Goal: Task Accomplishment & Management: Manage account settings

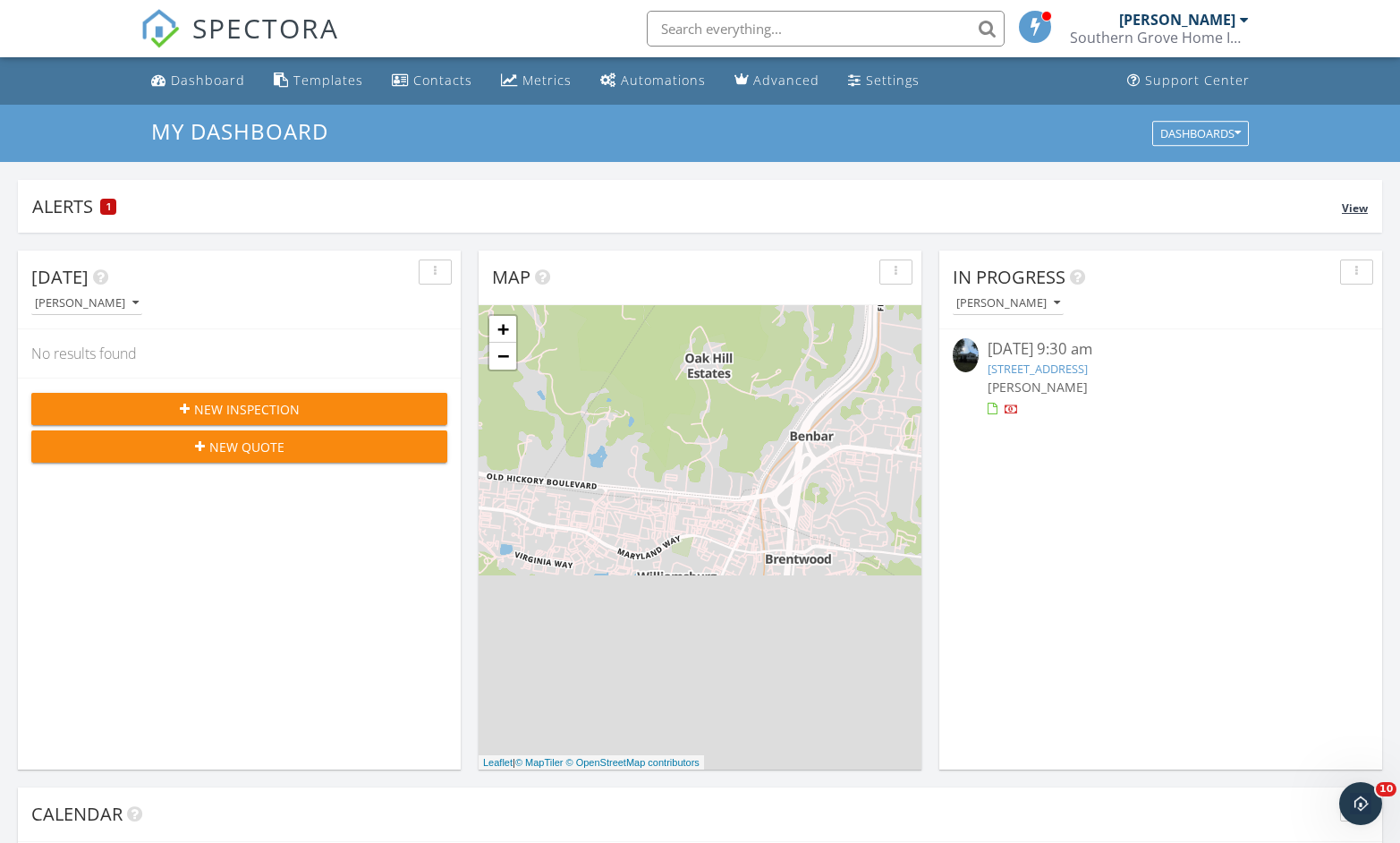
click at [110, 210] on span "1" at bounding box center [109, 206] width 5 height 13
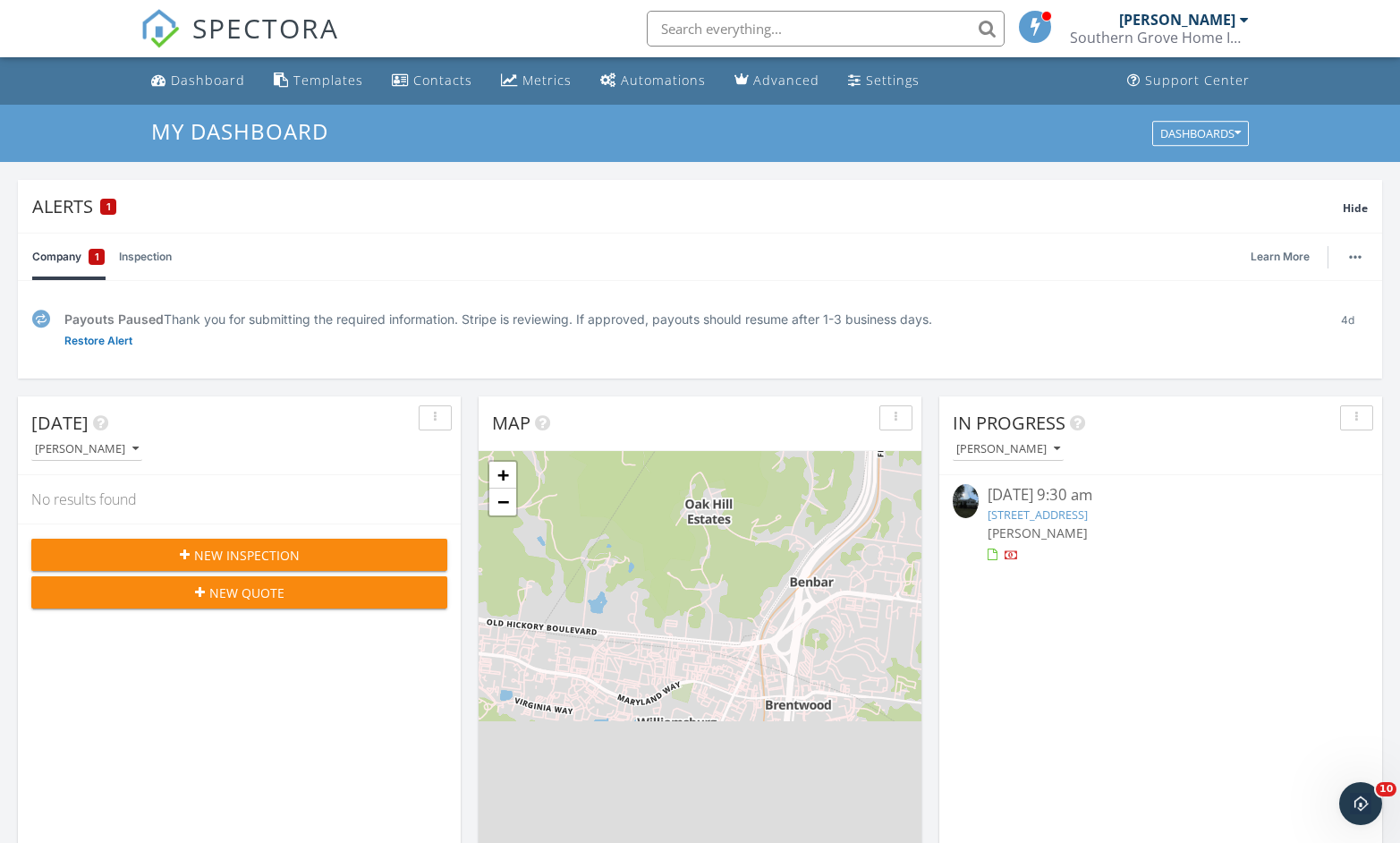
click at [146, 267] on link "Inspection" at bounding box center [145, 256] width 52 height 46
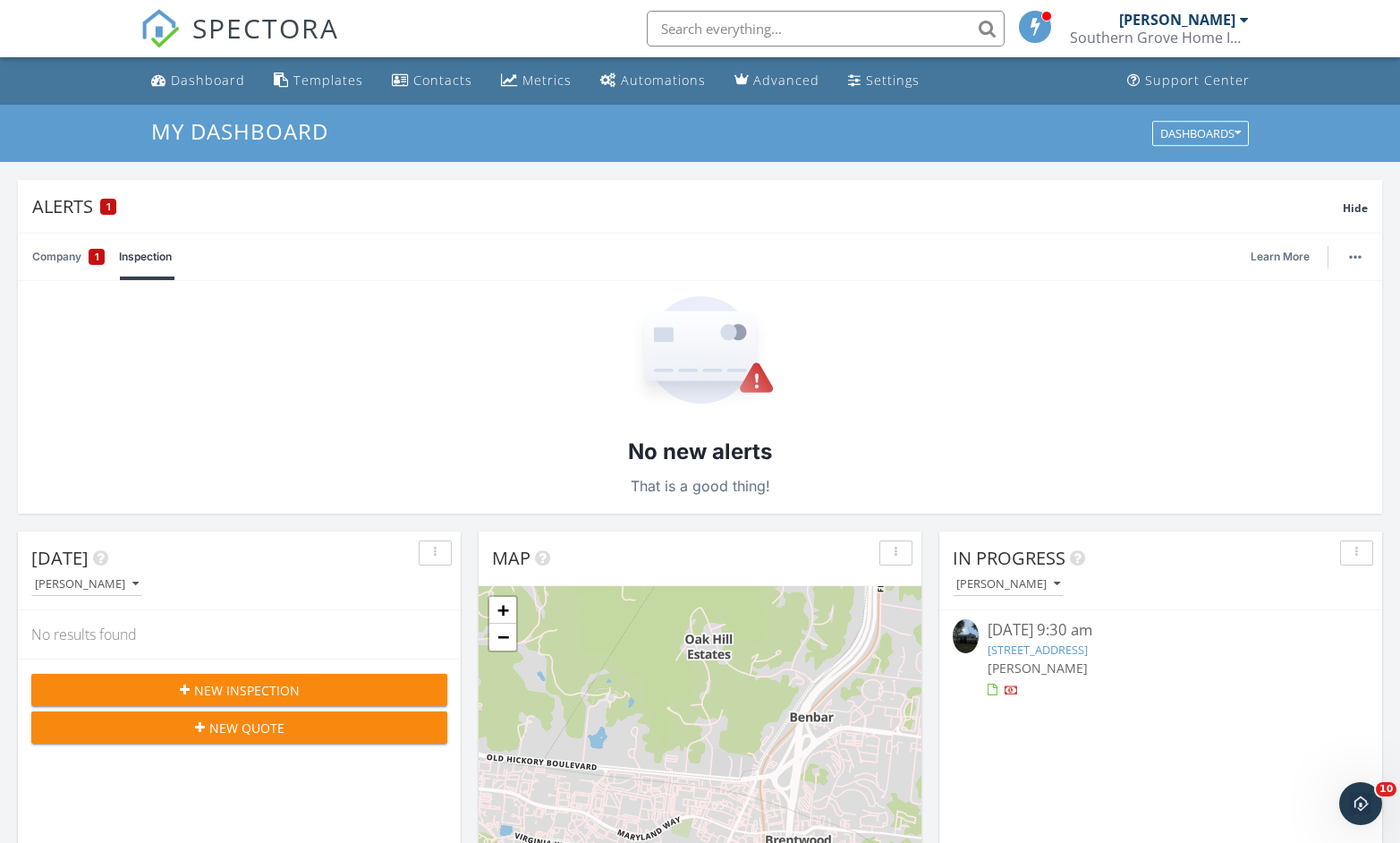
click at [146, 267] on link "Inspection" at bounding box center [145, 256] width 52 height 46
click at [169, 336] on div "No new alerts That is a good thing!" at bounding box center [700, 397] width 1364 height 233
click at [75, 210] on div "Alerts 1" at bounding box center [688, 206] width 1310 height 24
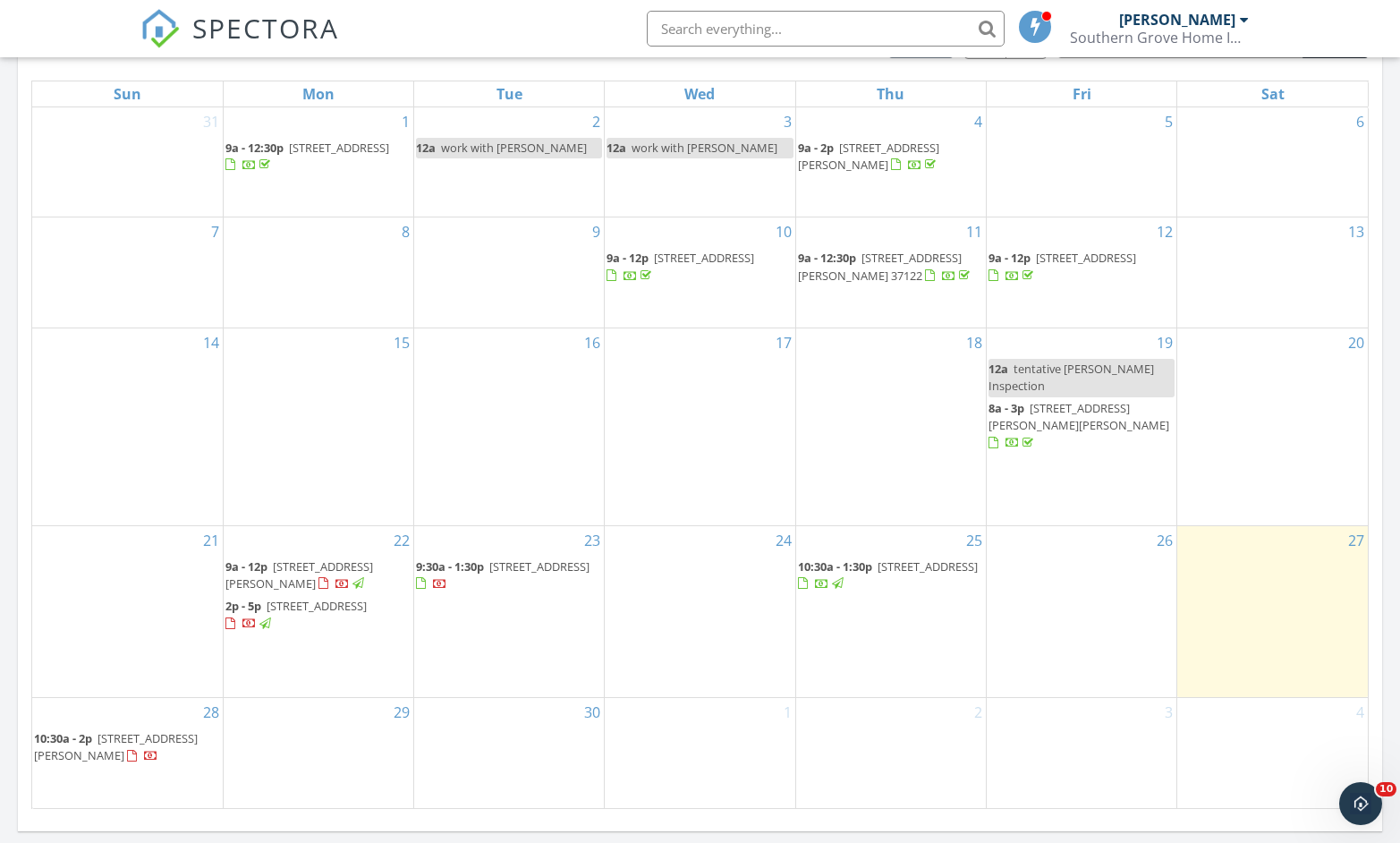
scroll to position [836, 0]
click at [235, 621] on div at bounding box center [230, 621] width 10 height 12
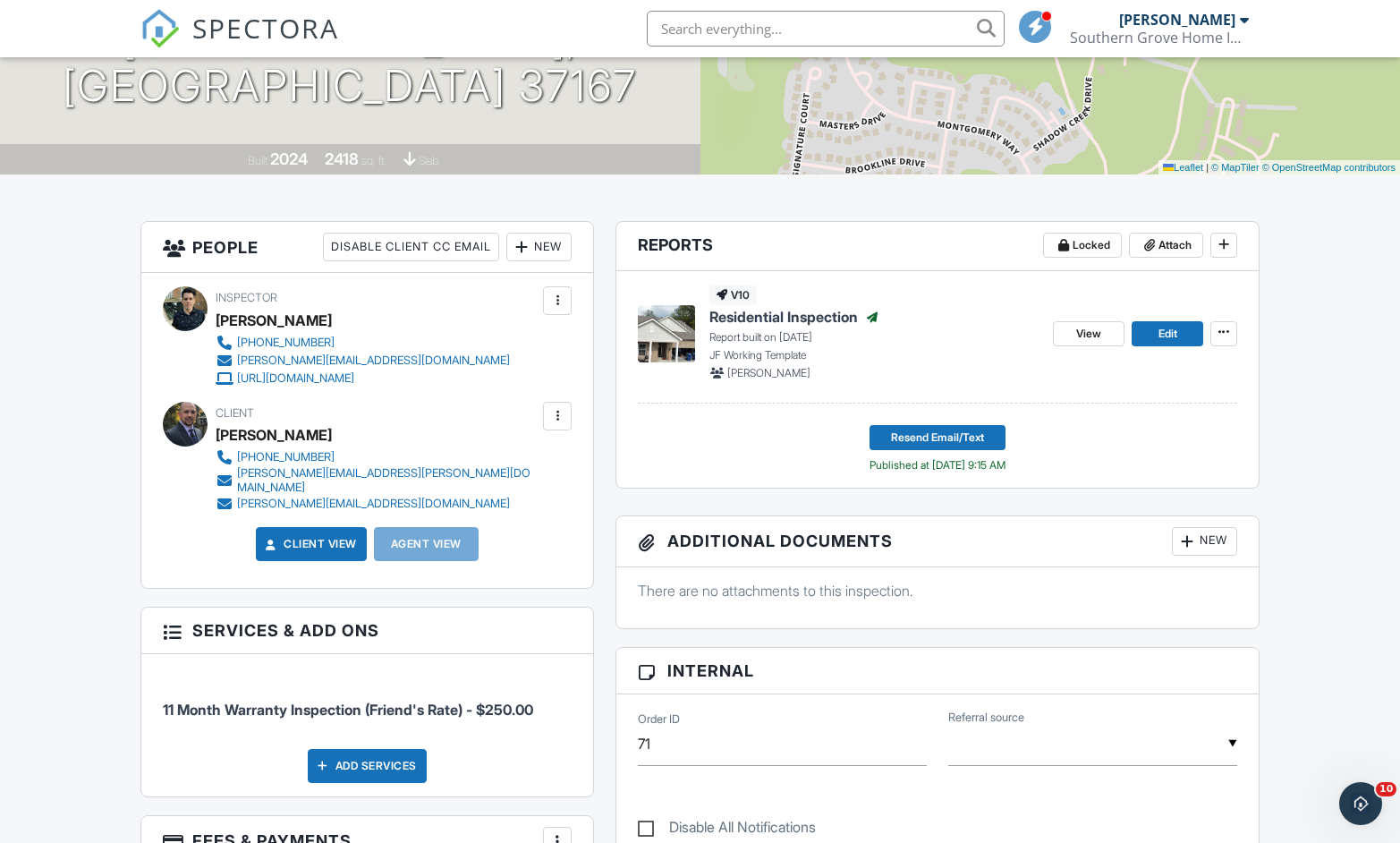
scroll to position [308, 0]
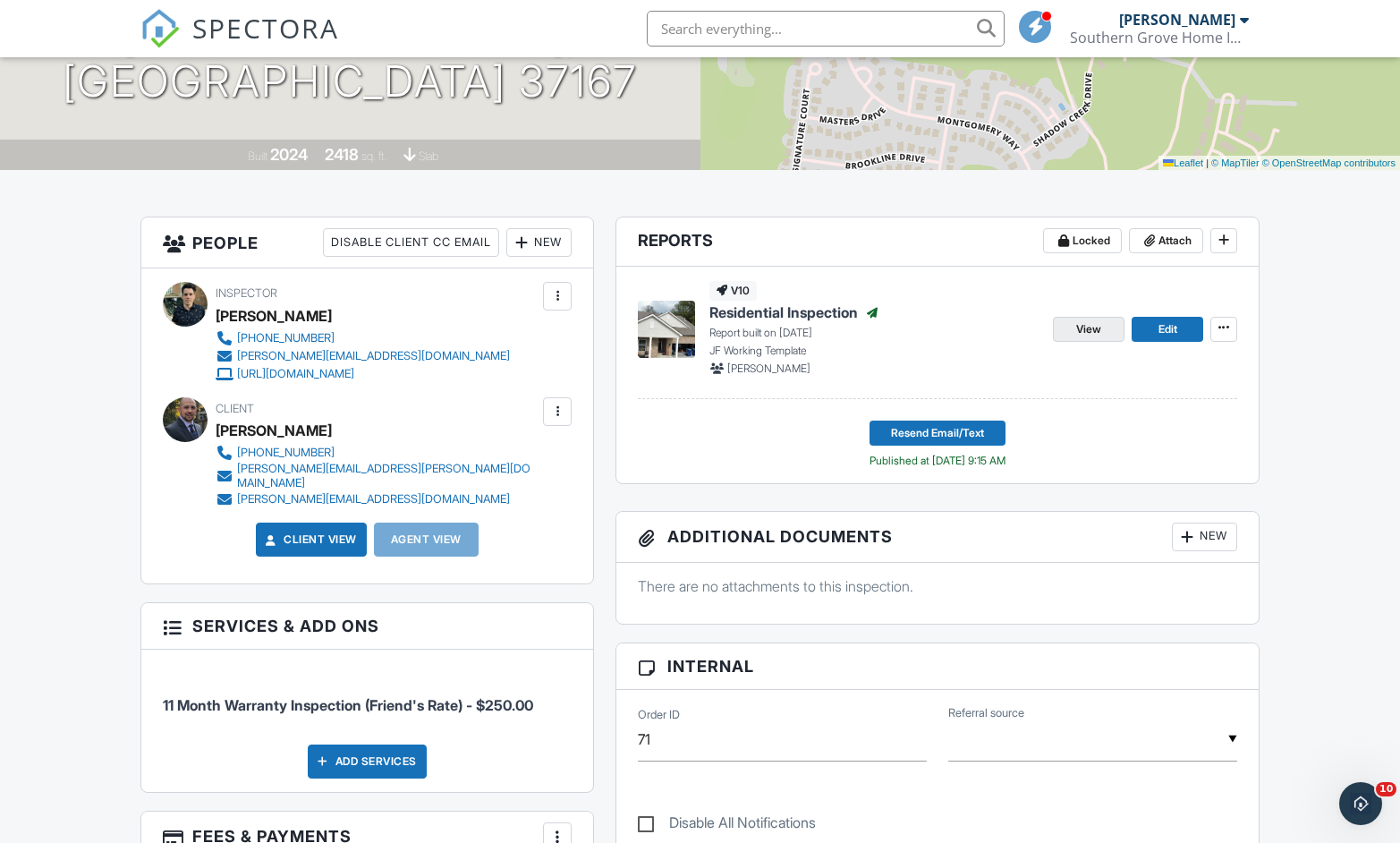
click at [1074, 329] on link "View" at bounding box center [1088, 330] width 71 height 25
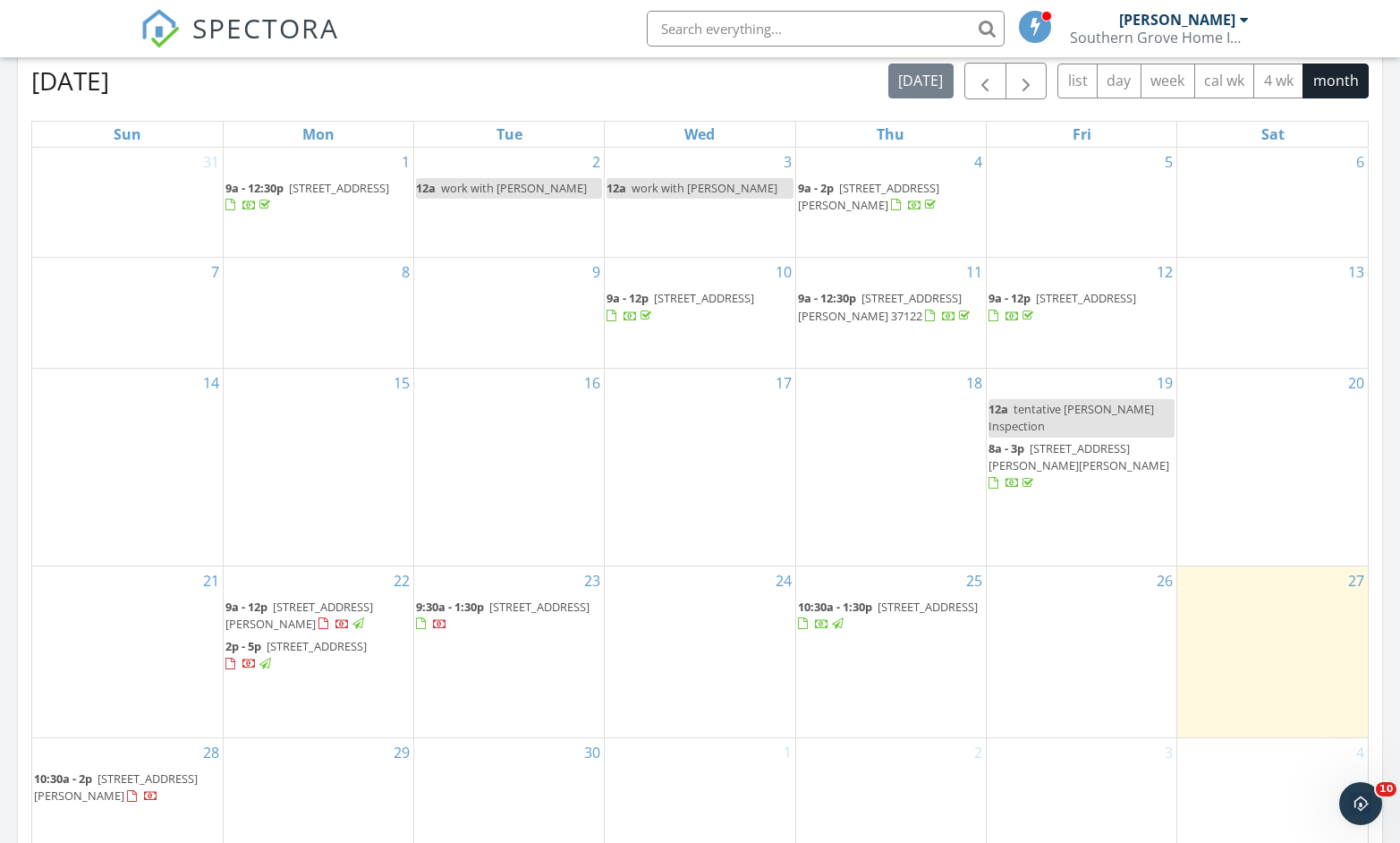
scroll to position [799, 0]
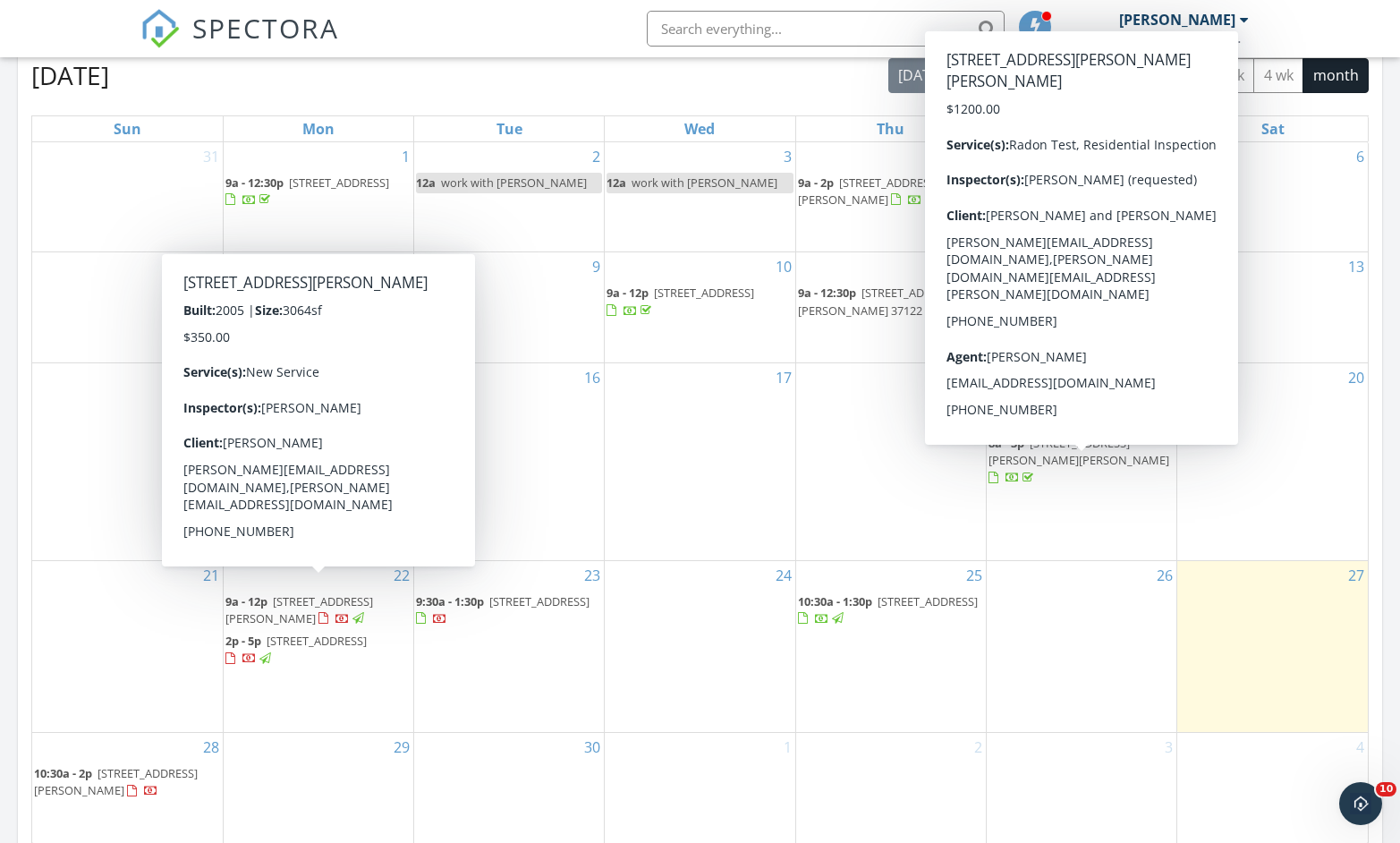
click at [289, 797] on div "29" at bounding box center [319, 788] width 190 height 110
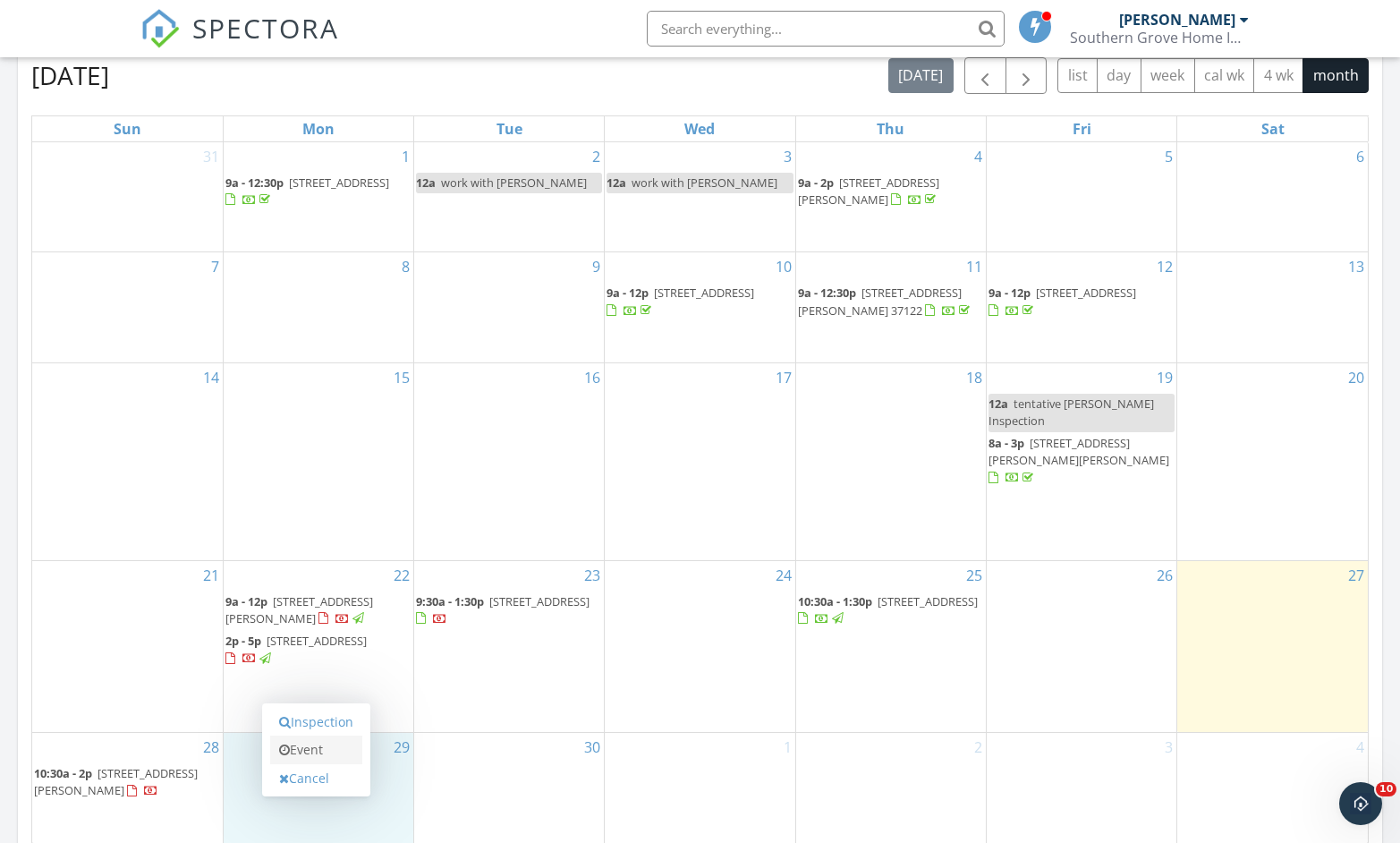
click at [307, 746] on link "Event" at bounding box center [316, 750] width 92 height 29
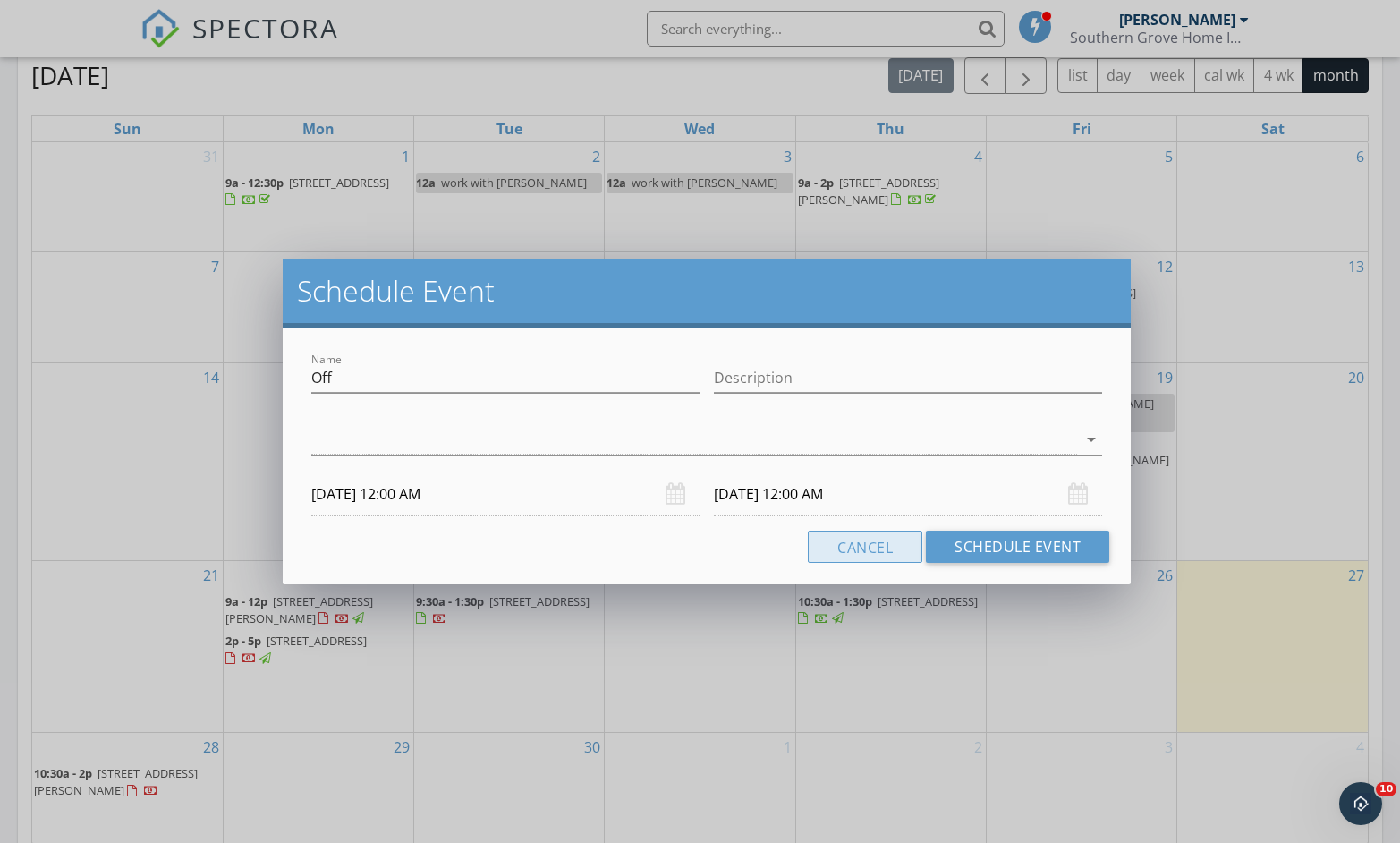
click at [894, 550] on button "Cancel" at bounding box center [864, 547] width 114 height 33
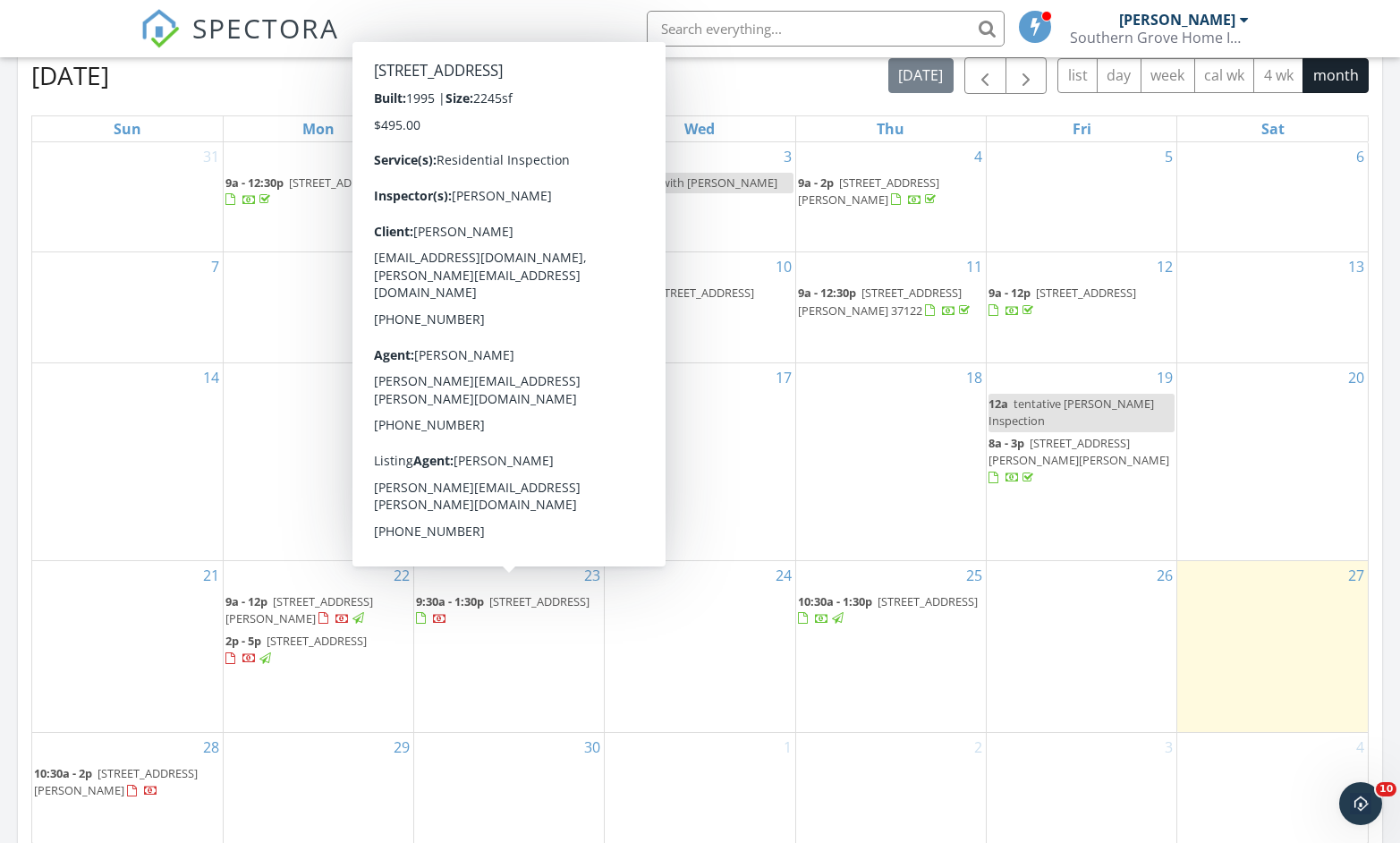
click at [425, 613] on div at bounding box center [421, 618] width 10 height 12
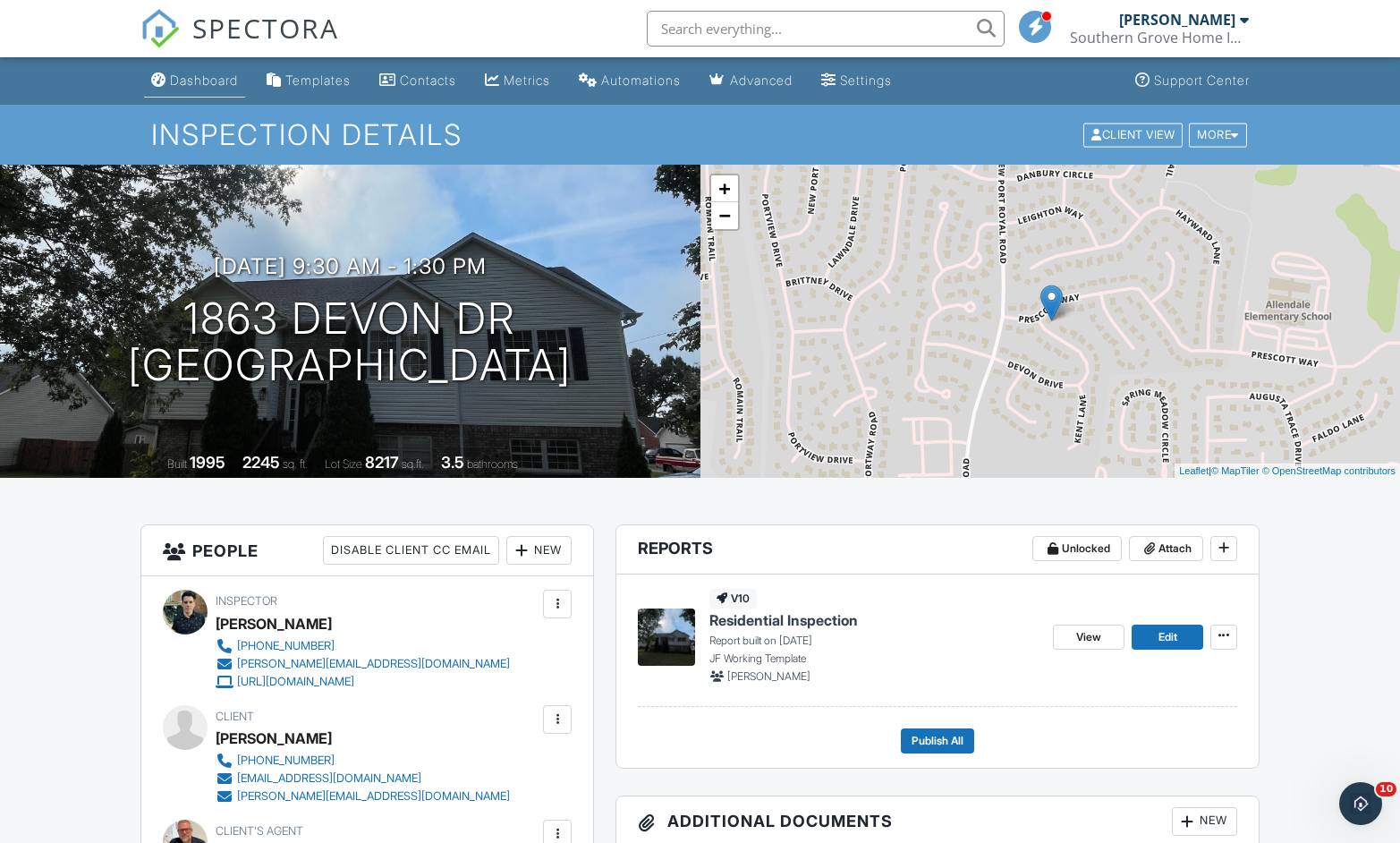
click at [186, 75] on div "Dashboard" at bounding box center [204, 80] width 68 height 15
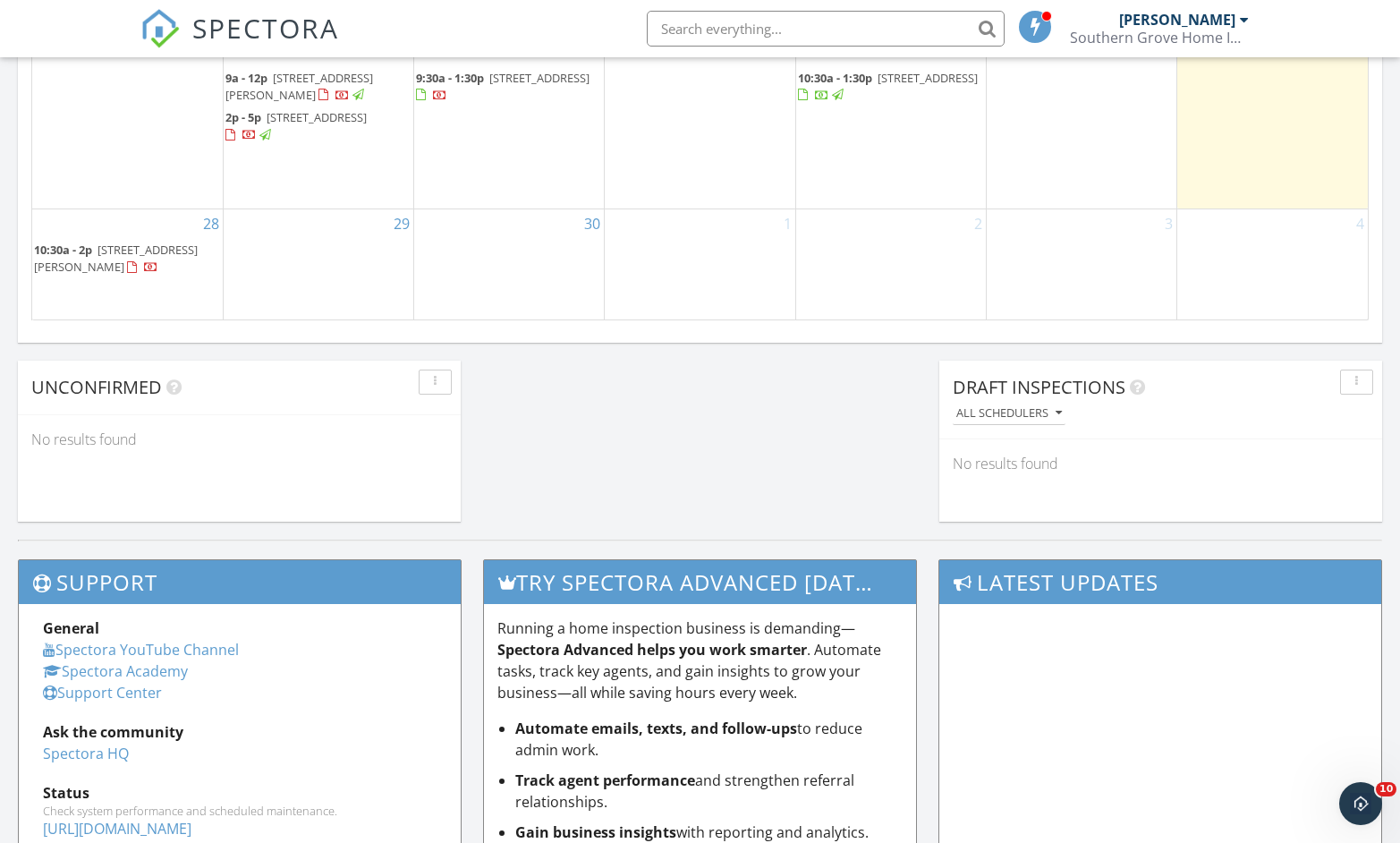
scroll to position [1295, 0]
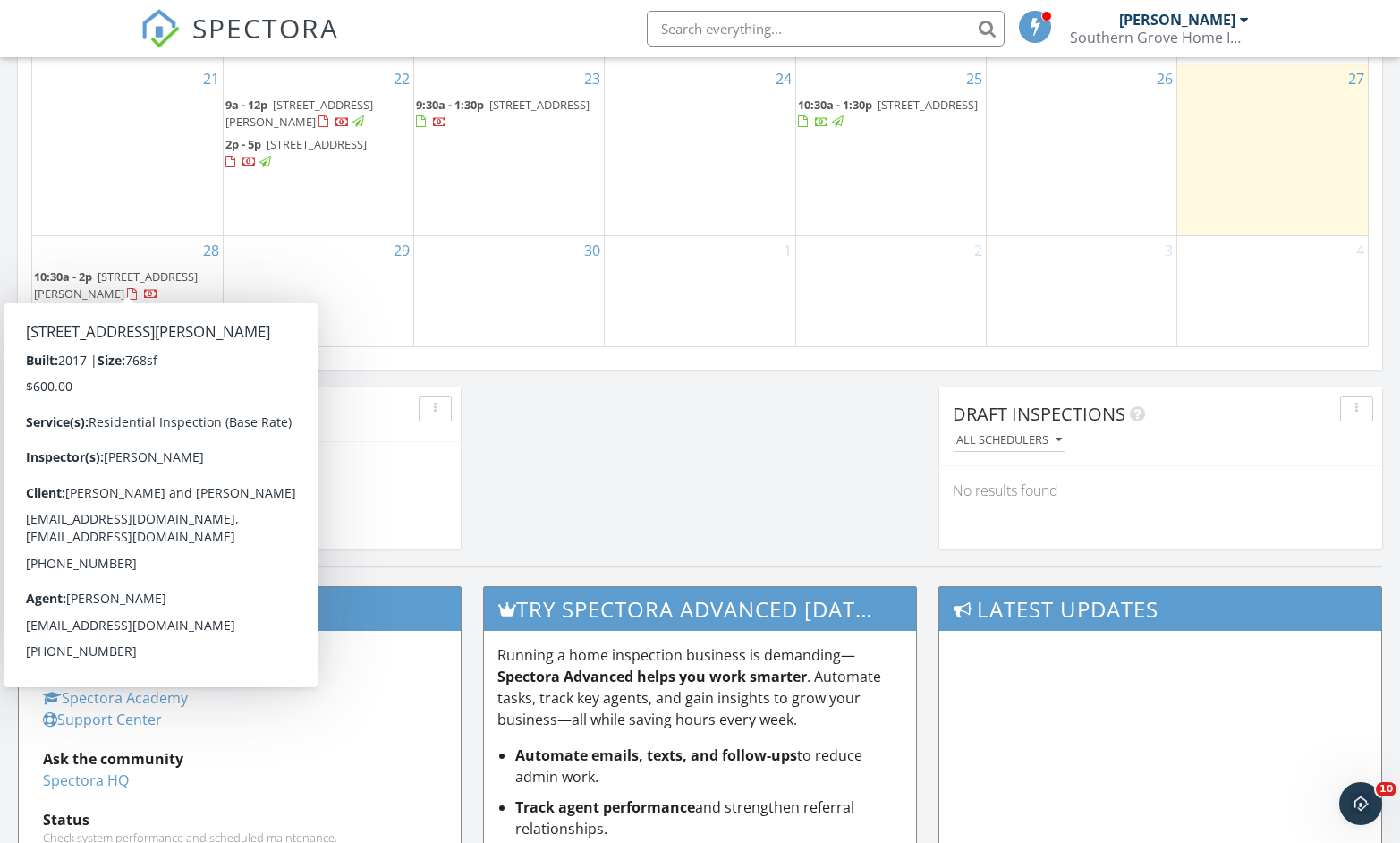
click at [127, 289] on div at bounding box center [131, 294] width 10 height 12
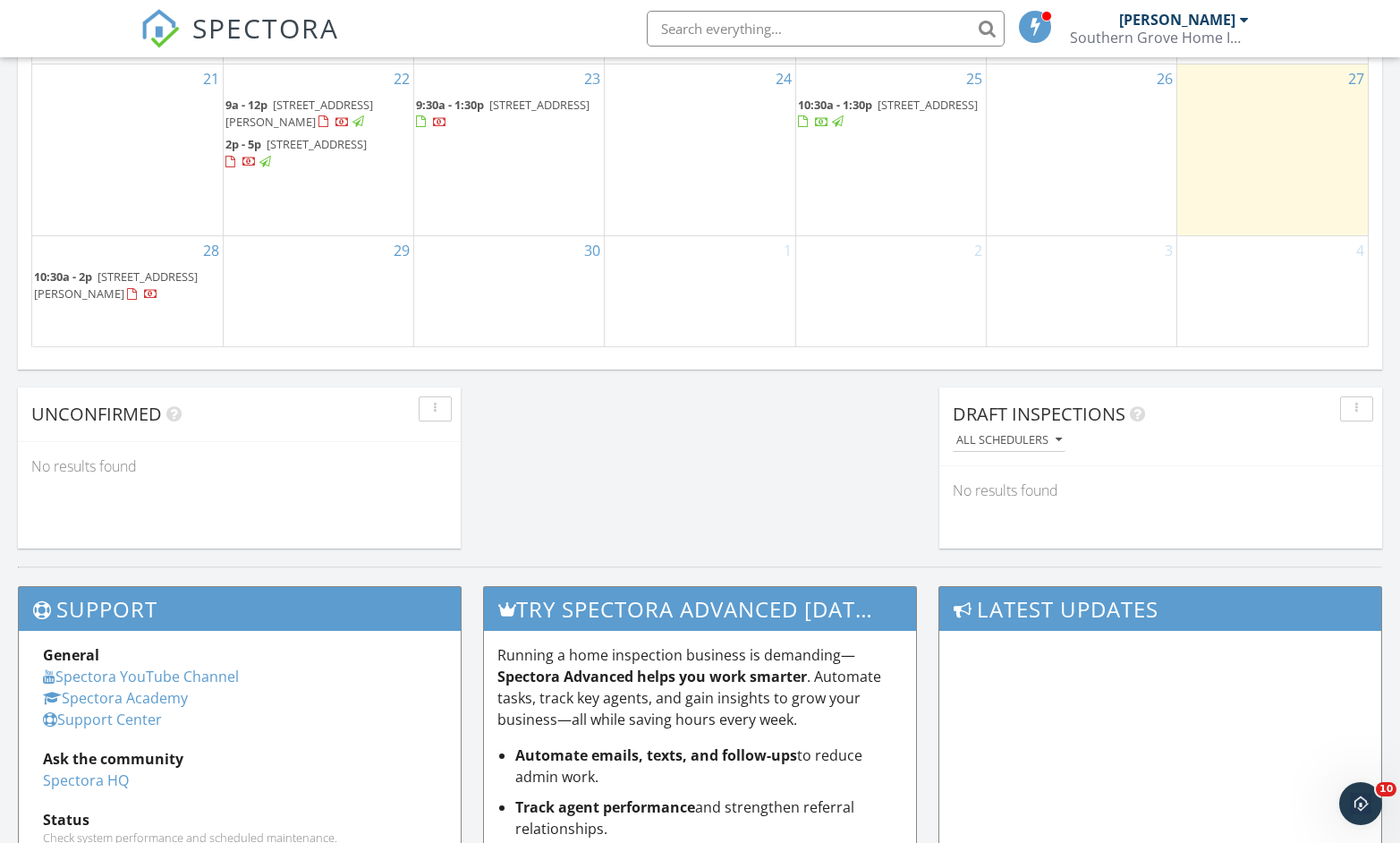
click at [175, 268] on span "219 Beechview Drive , Clifton 38425" at bounding box center [116, 284] width 164 height 34
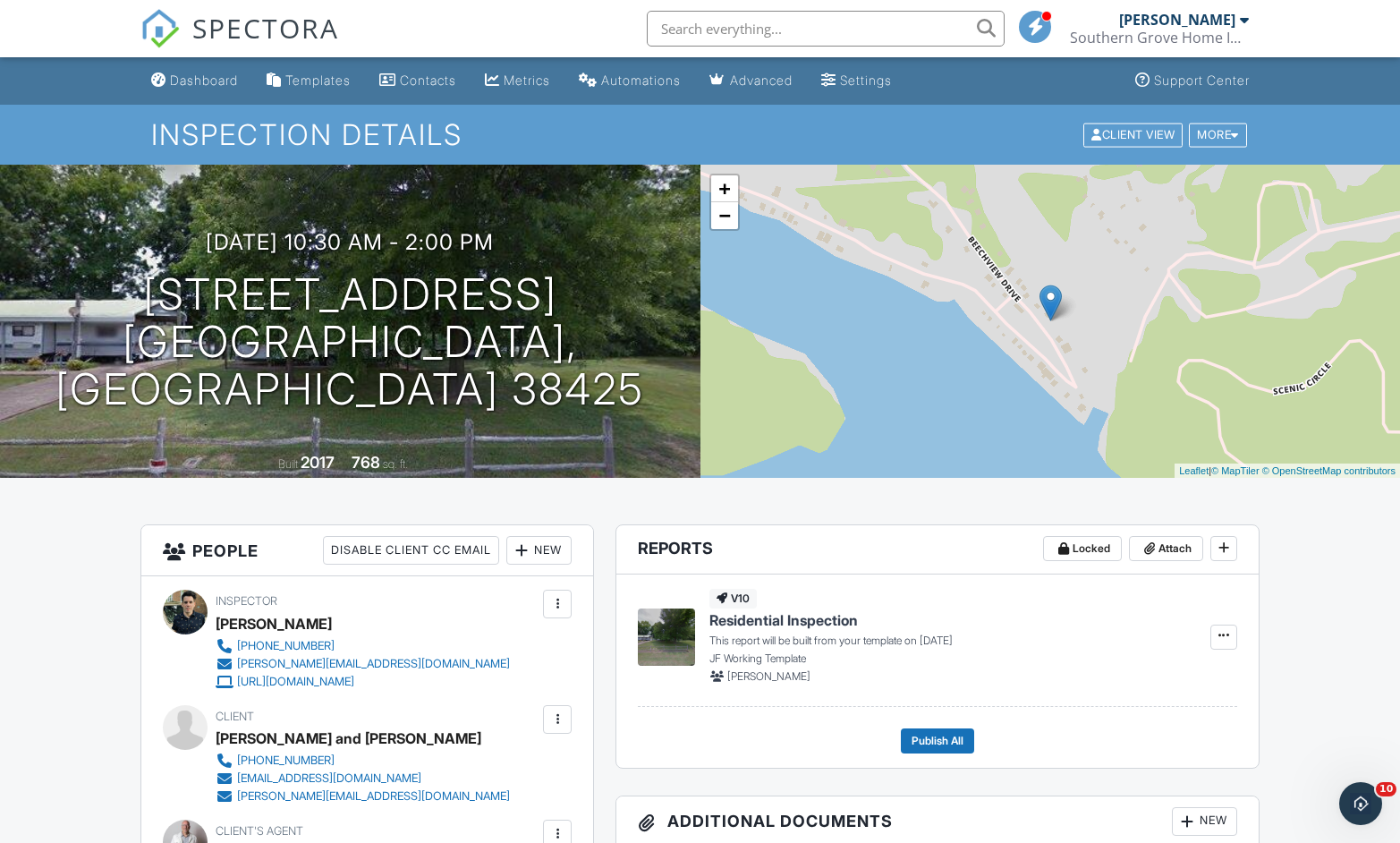
click at [1092, 361] on div "+ − Leaflet | © MapTiler © OpenStreetMap contributors" at bounding box center [1051, 321] width 700 height 313
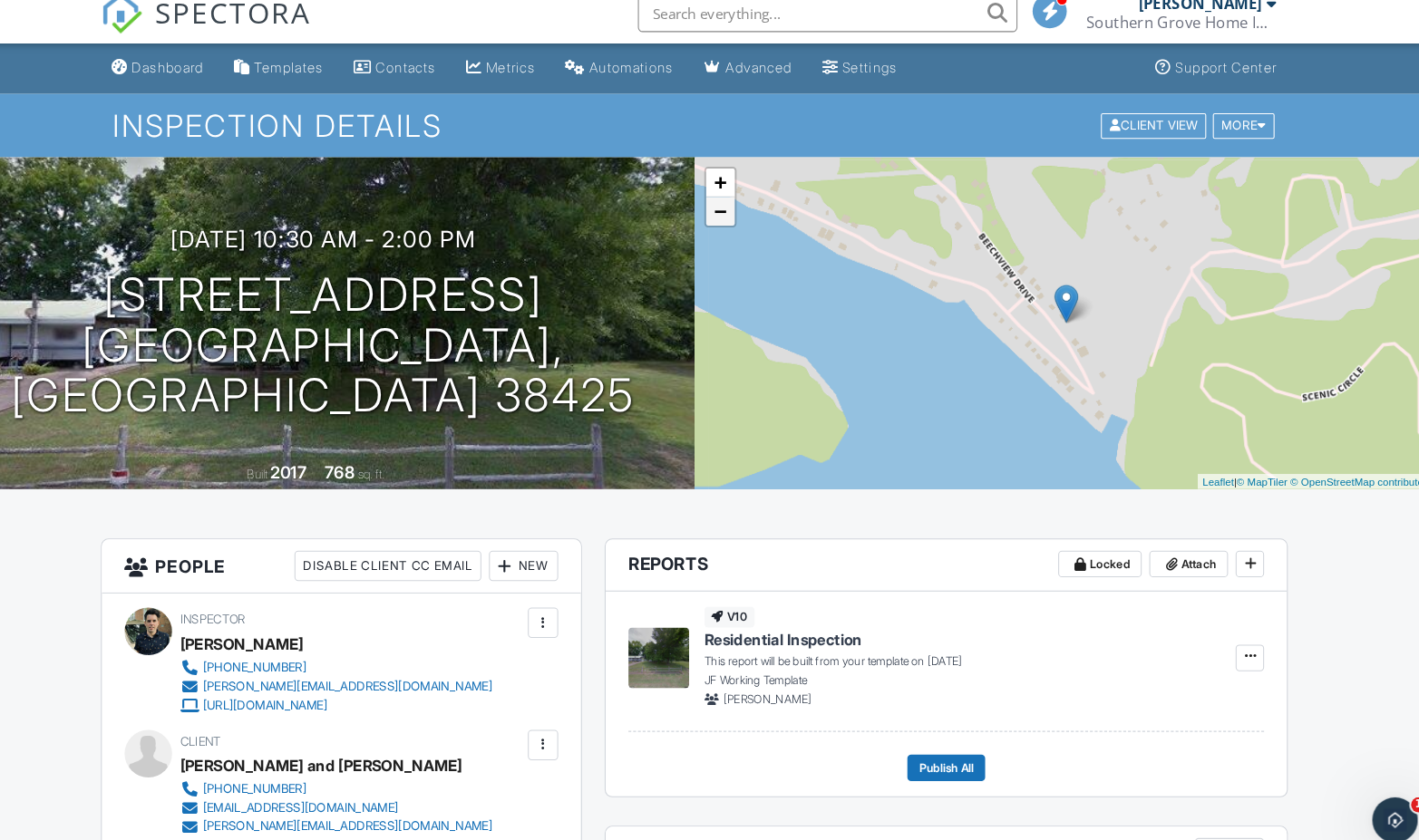
click at [721, 213] on link "−" at bounding box center [735, 218] width 28 height 28
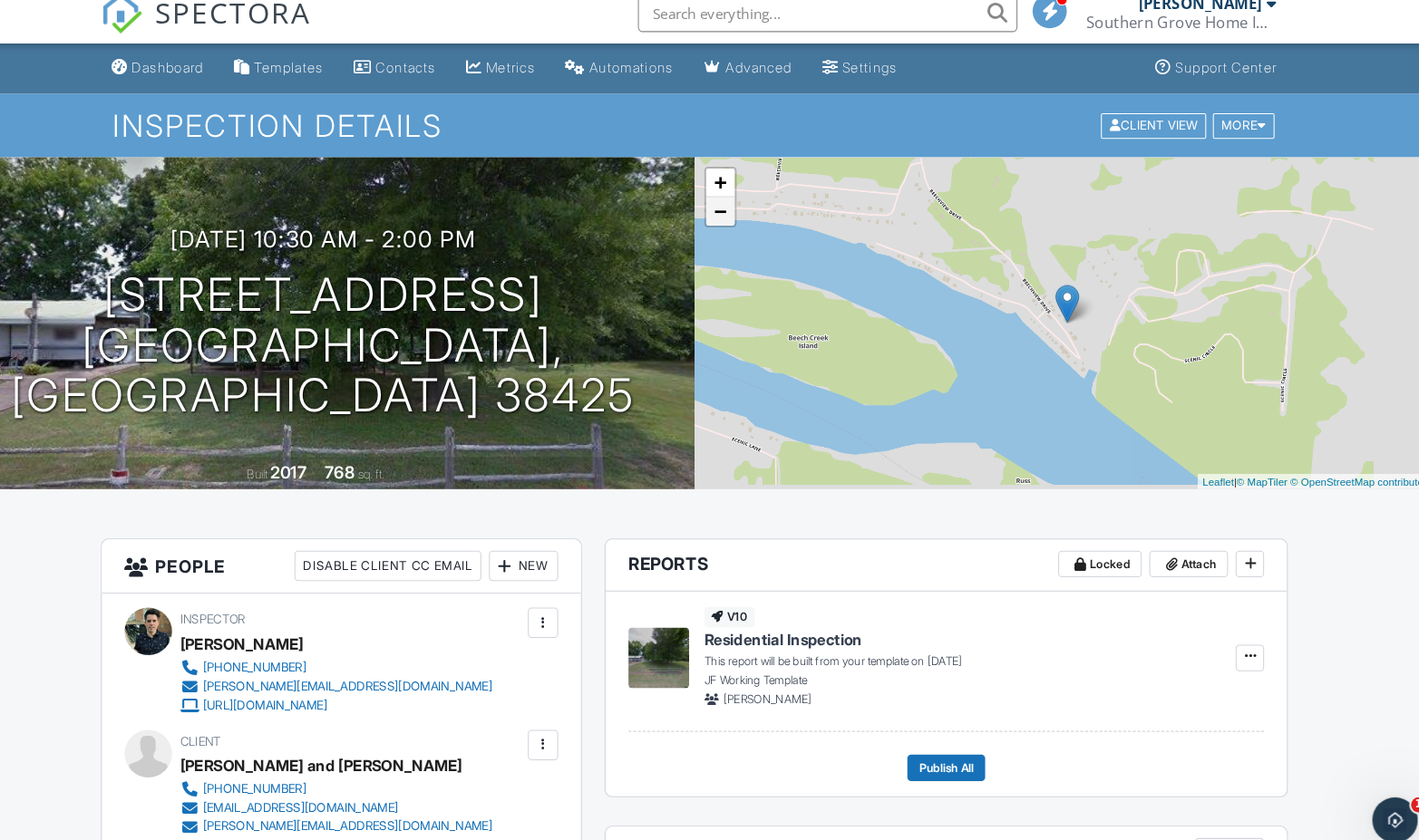
click at [721, 213] on link "−" at bounding box center [735, 218] width 28 height 28
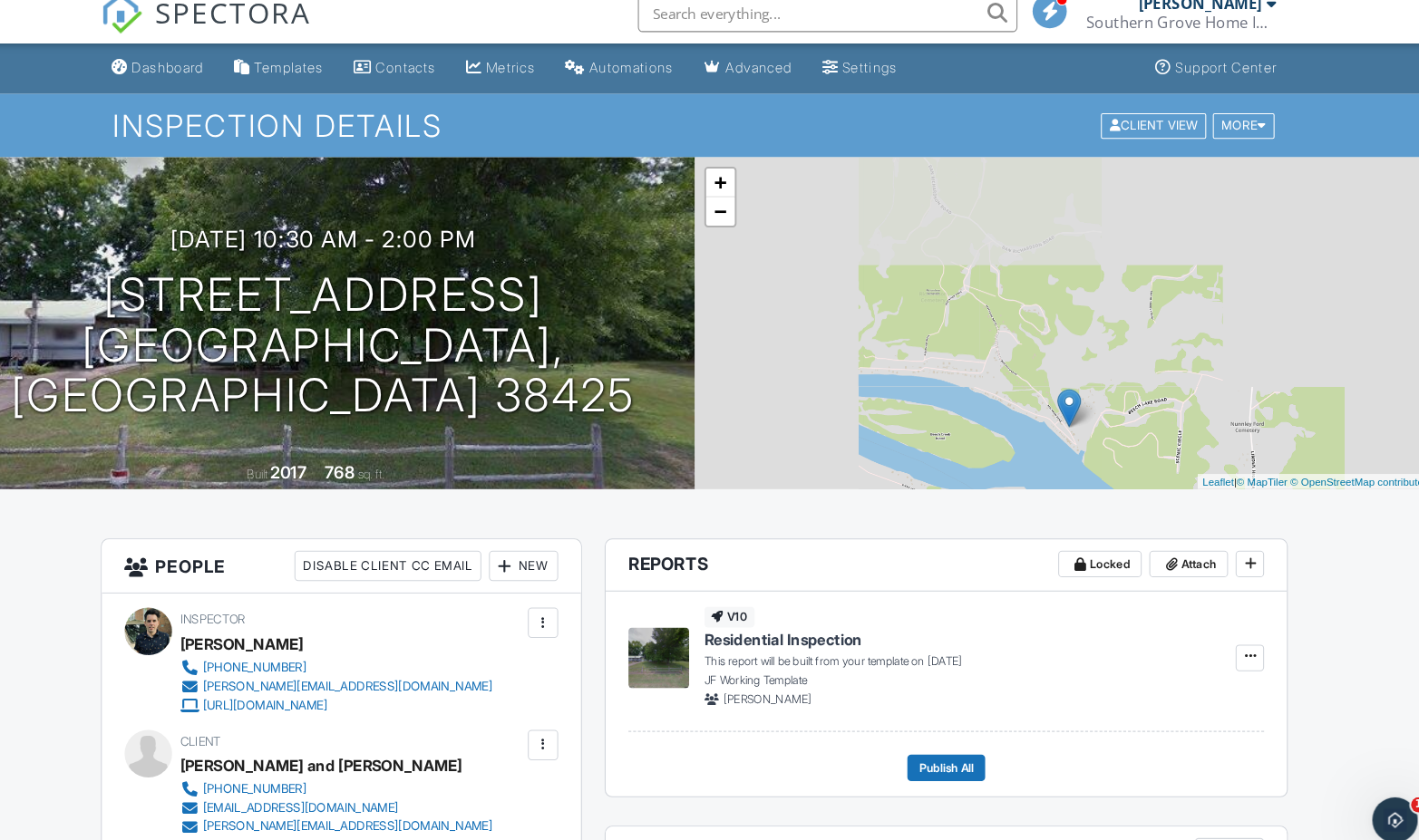
drag, startPoint x: 1017, startPoint y: 251, endPoint x: 1021, endPoint y: 356, distance: 105.1
click at [1021, 356] on div "+ − Leaflet | © MapTiler © OpenStreetMap contributors" at bounding box center [1065, 326] width 710 height 317
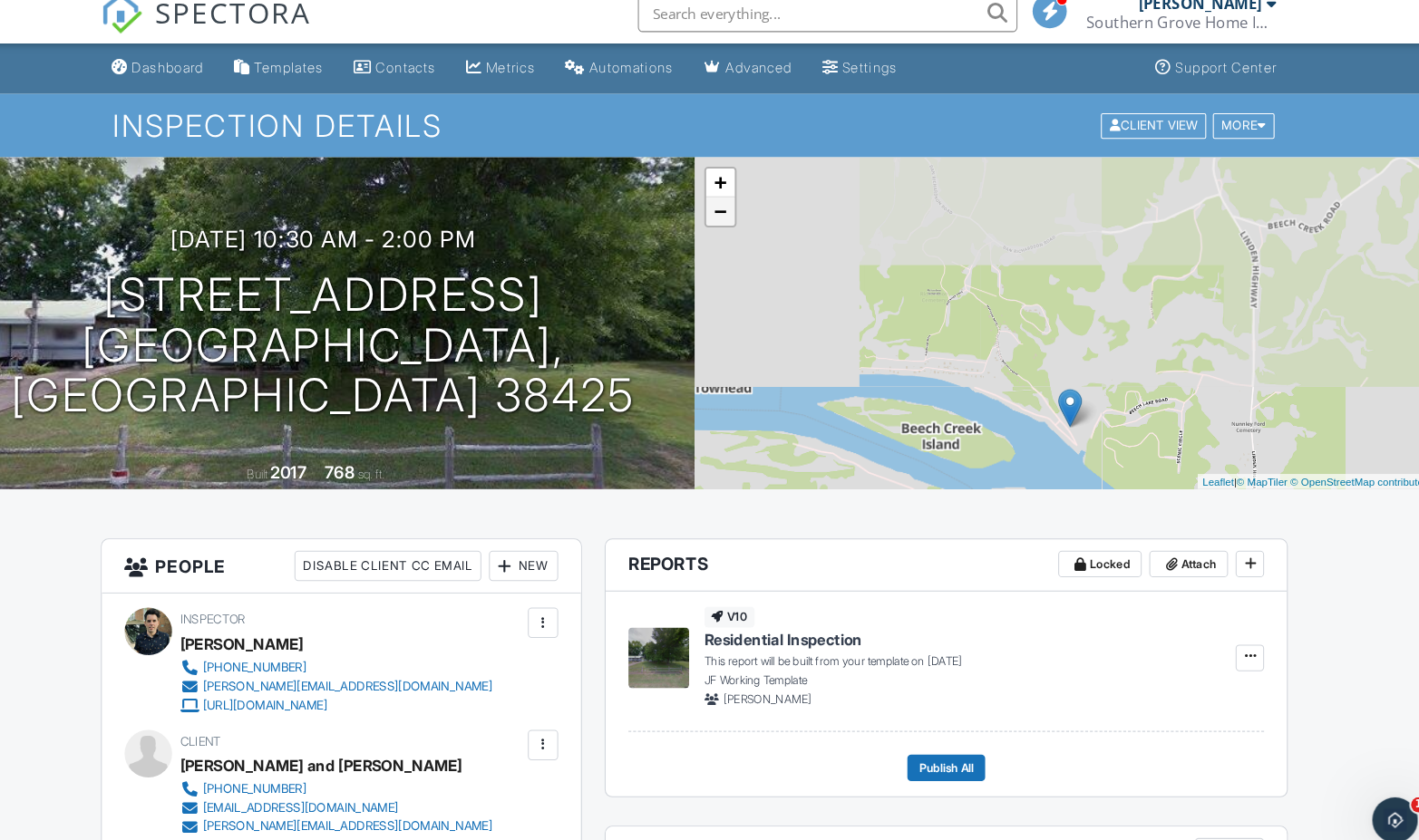
click at [721, 214] on link "−" at bounding box center [735, 218] width 28 height 28
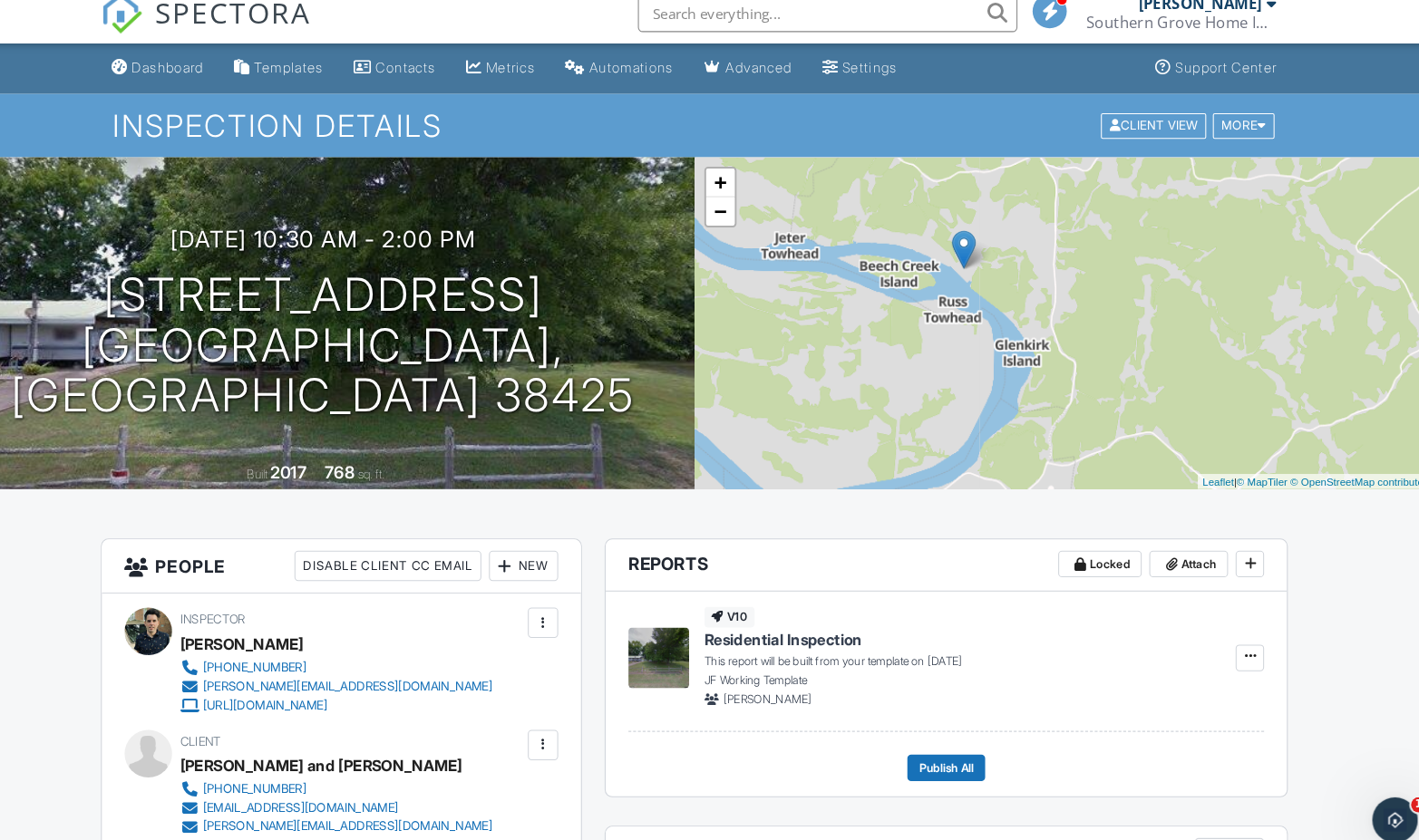
drag, startPoint x: 992, startPoint y: 353, endPoint x: 890, endPoint y: 250, distance: 145.0
click at [890, 250] on div "+ − Leaflet | © MapTiler © OpenStreetMap contributors" at bounding box center [1065, 326] width 710 height 317
